Goal: Task Accomplishment & Management: Manage account settings

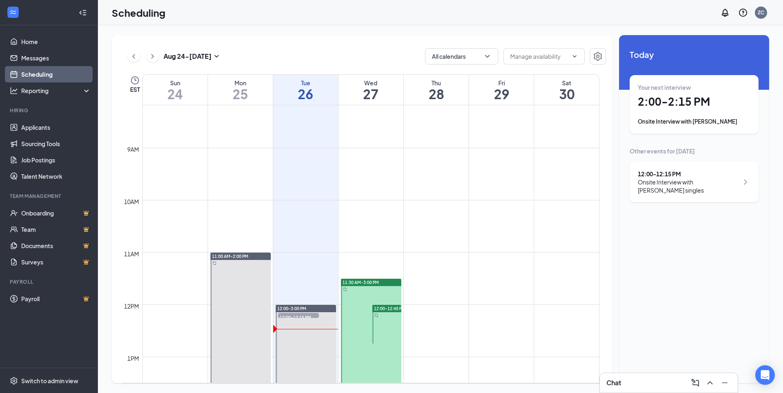
scroll to position [482, 0]
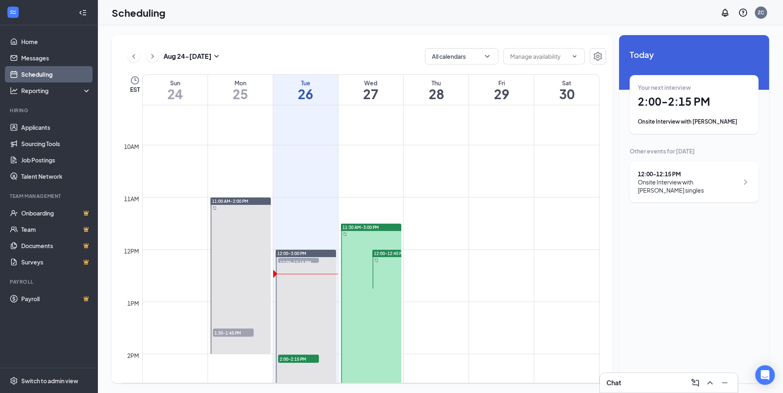
click at [387, 252] on span "12:00-12:45 PM" at bounding box center [389, 253] width 31 height 6
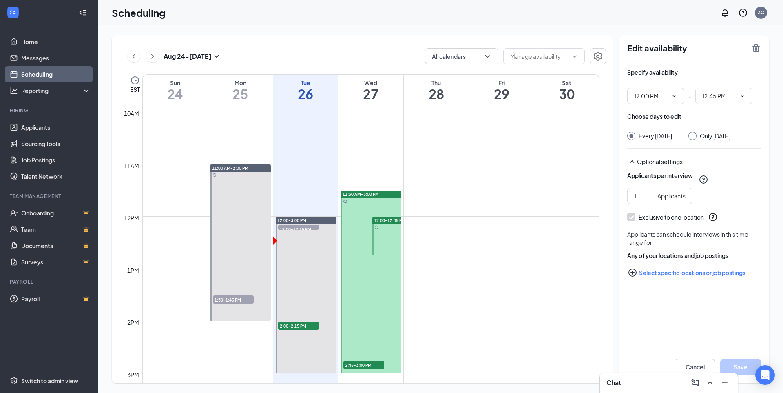
scroll to position [564, 0]
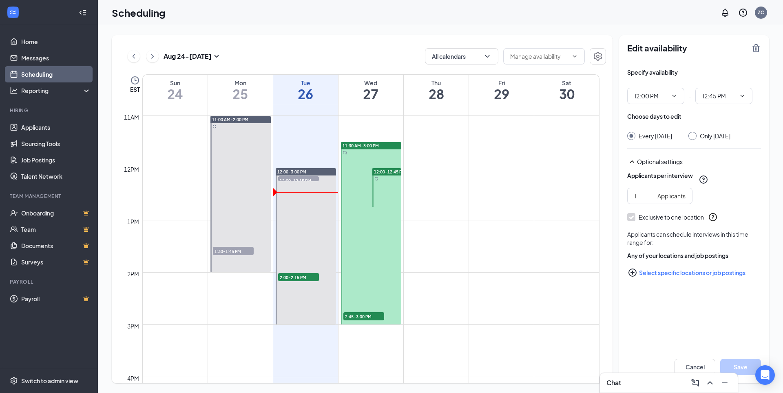
click at [365, 315] on span "2:45-3:00 PM" at bounding box center [363, 316] width 41 height 8
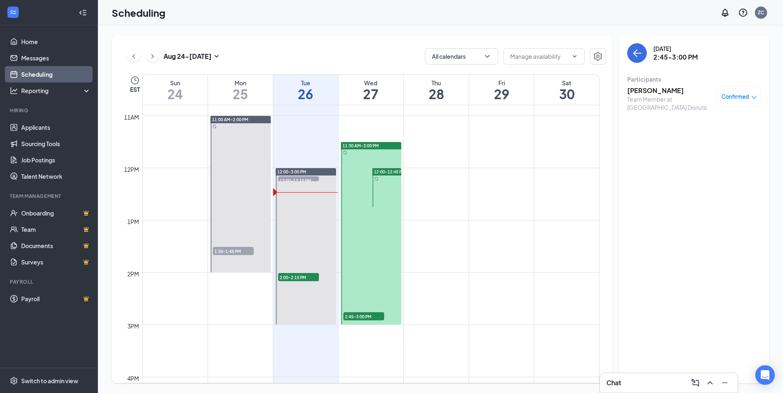
click at [653, 95] on div "Team Member at [GEOGRAPHIC_DATA] Donuts" at bounding box center [670, 103] width 86 height 16
click at [654, 93] on h3 "[PERSON_NAME]" at bounding box center [670, 90] width 86 height 9
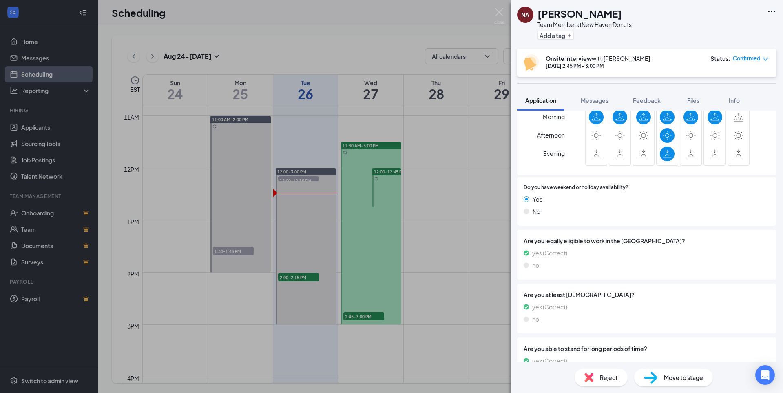
scroll to position [245, 0]
click at [692, 100] on span "Files" at bounding box center [693, 100] width 12 height 7
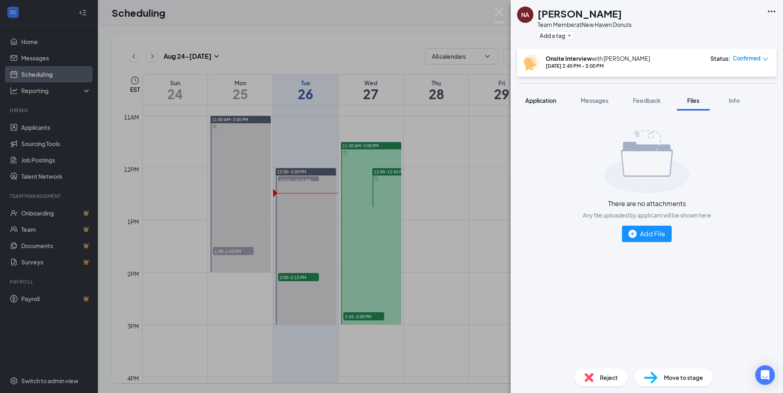
click at [535, 106] on button "Application" at bounding box center [540, 100] width 47 height 20
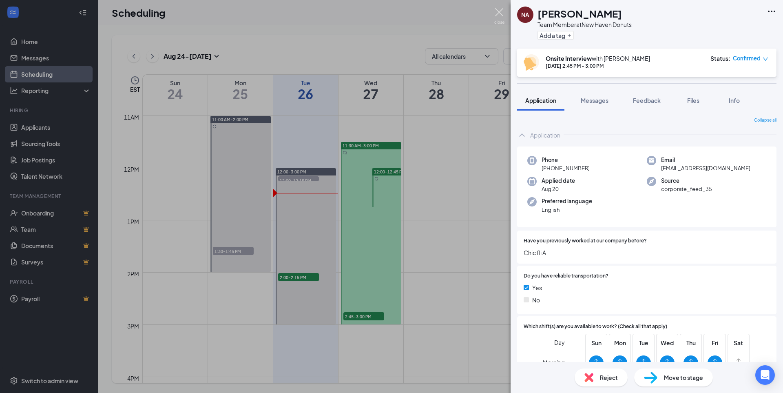
click at [504, 13] on div "NA [PERSON_NAME] Team Member at [GEOGRAPHIC_DATA] Donuts Add a tag Onsite Inter…" at bounding box center [391, 196] width 783 height 393
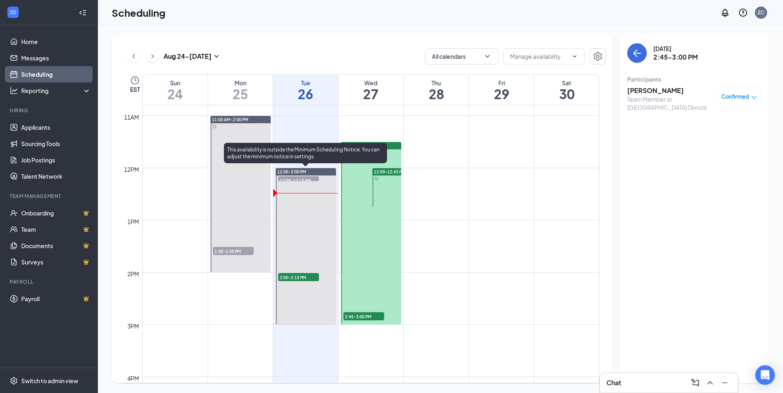
click at [299, 277] on span "2:00-2:15 PM" at bounding box center [298, 277] width 41 height 8
click at [302, 277] on span "2:00-2:15 PM" at bounding box center [298, 277] width 41 height 8
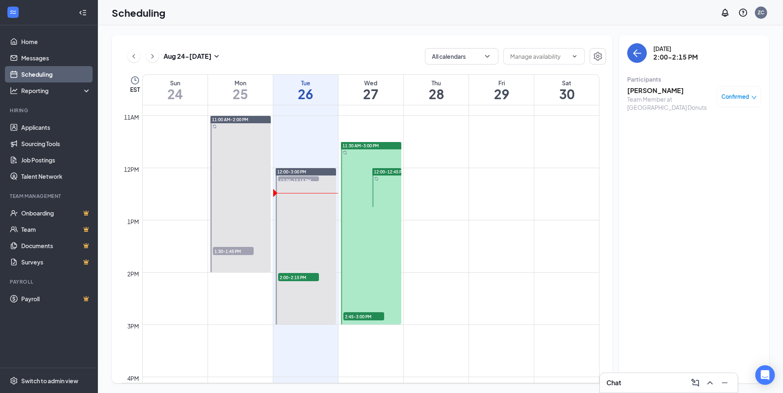
click at [647, 88] on h3 "[PERSON_NAME]" at bounding box center [670, 90] width 86 height 9
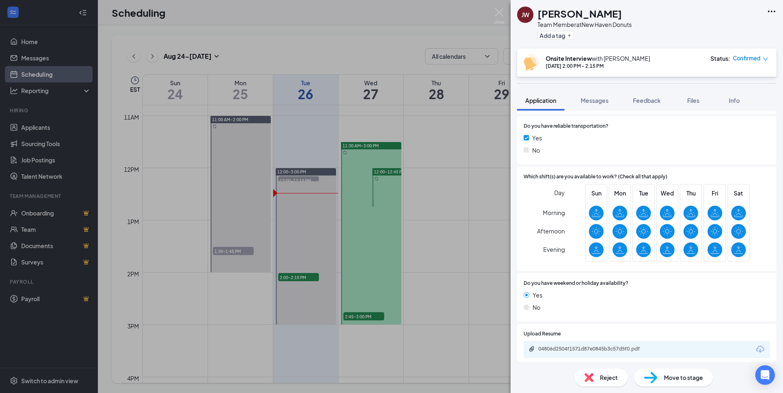
scroll to position [285, 0]
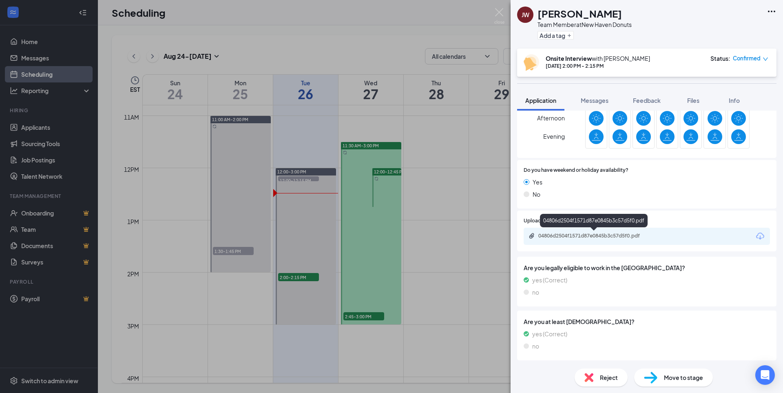
click at [606, 236] on div "04806d2504f1571d87e0845b3c57d5f0.pdf" at bounding box center [595, 235] width 114 height 7
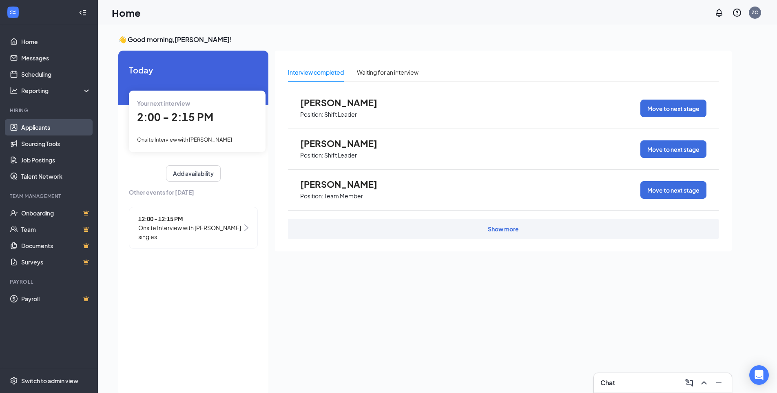
click at [37, 124] on link "Applicants" at bounding box center [56, 127] width 70 height 16
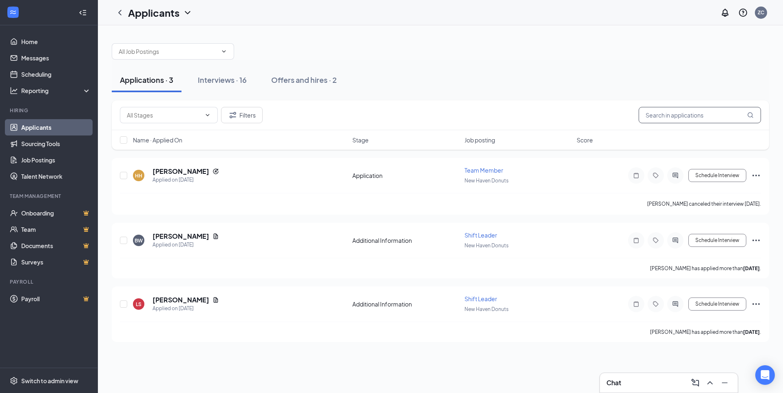
click at [657, 118] on input "text" at bounding box center [700, 115] width 122 height 16
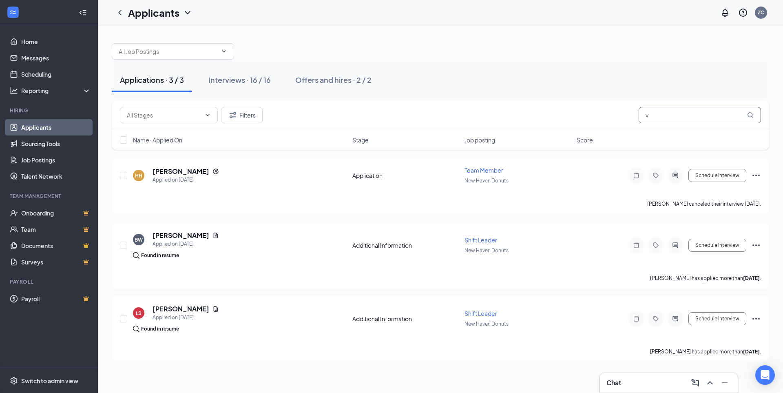
type input "v"
